Goal: Check status: Check status

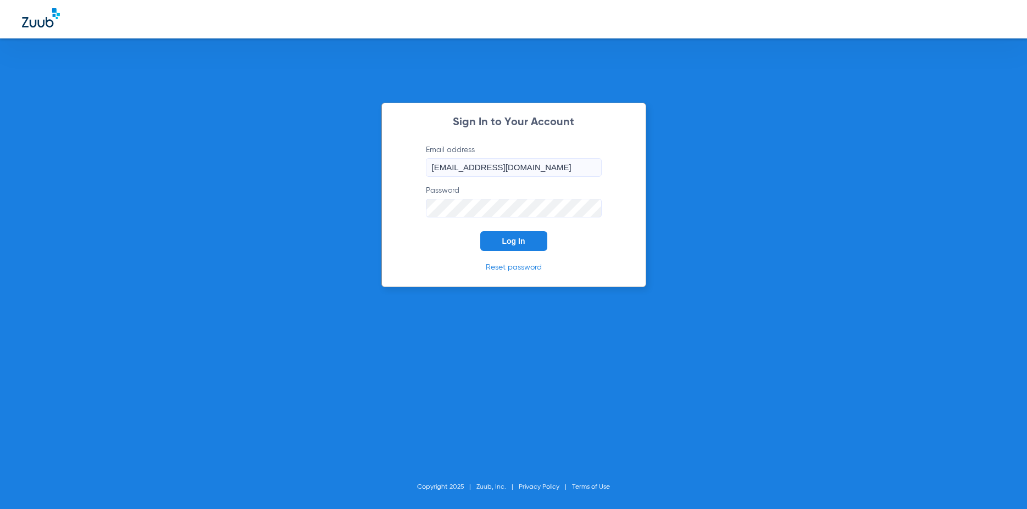
click at [503, 248] on button "Log In" at bounding box center [513, 241] width 67 height 20
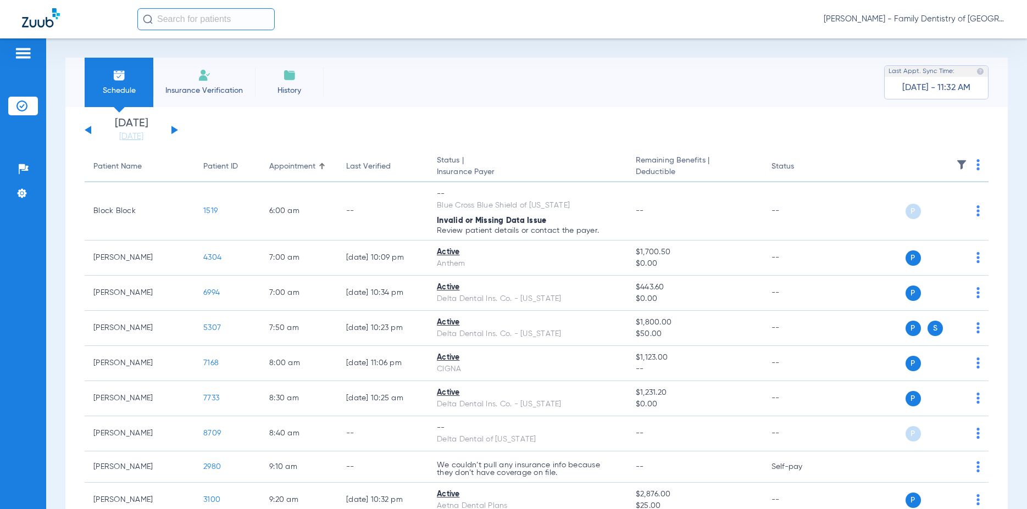
click at [171, 130] on button at bounding box center [174, 130] width 7 height 8
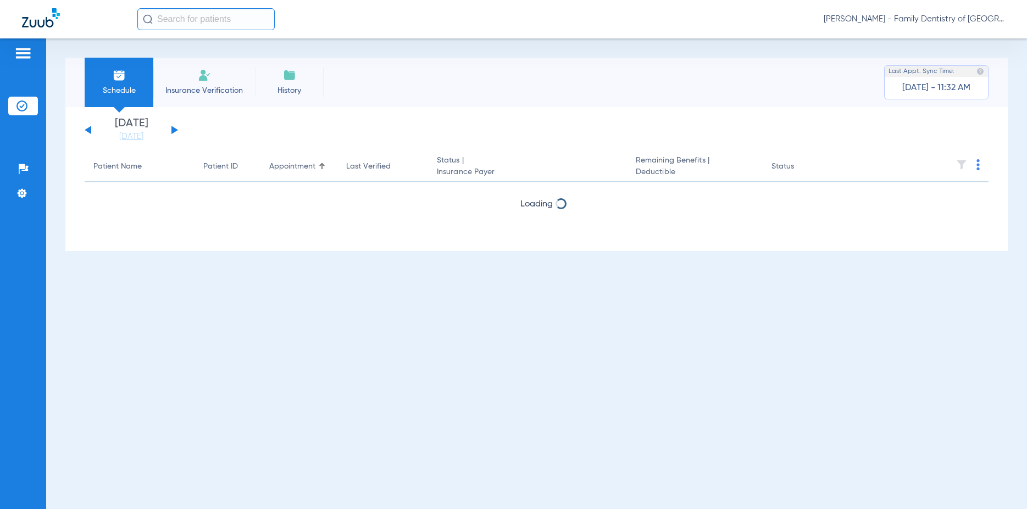
click at [171, 130] on button at bounding box center [174, 130] width 7 height 8
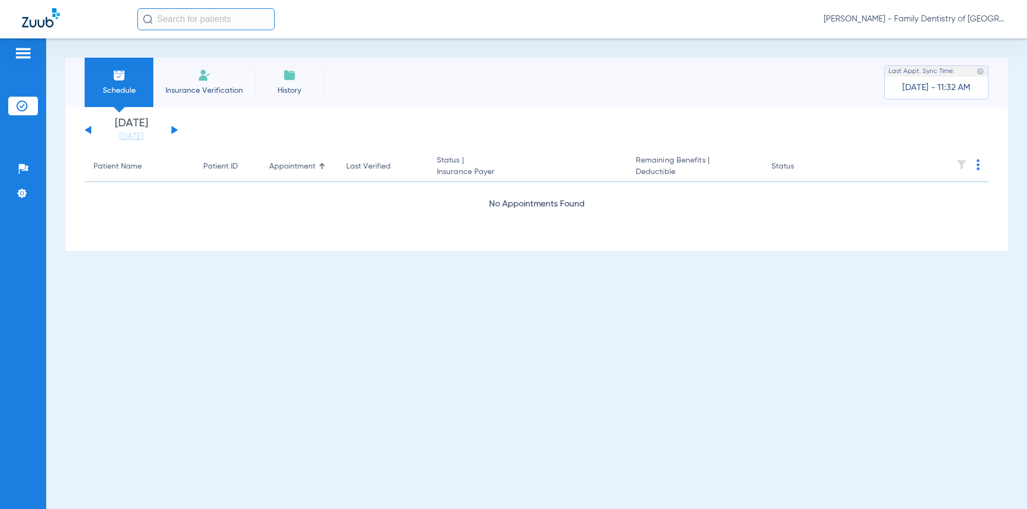
click at [171, 130] on button at bounding box center [174, 130] width 7 height 8
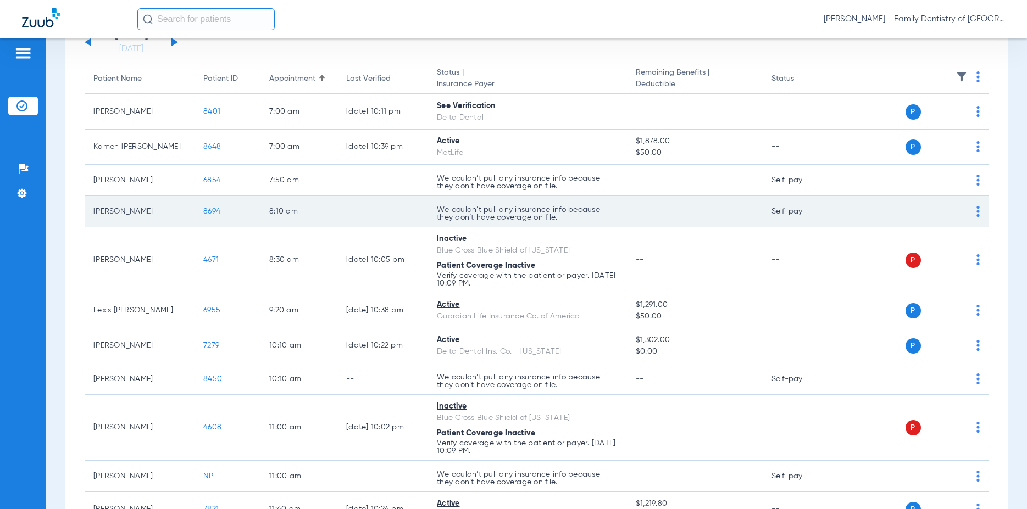
scroll to position [105, 0]
